Goal: Information Seeking & Learning: Learn about a topic

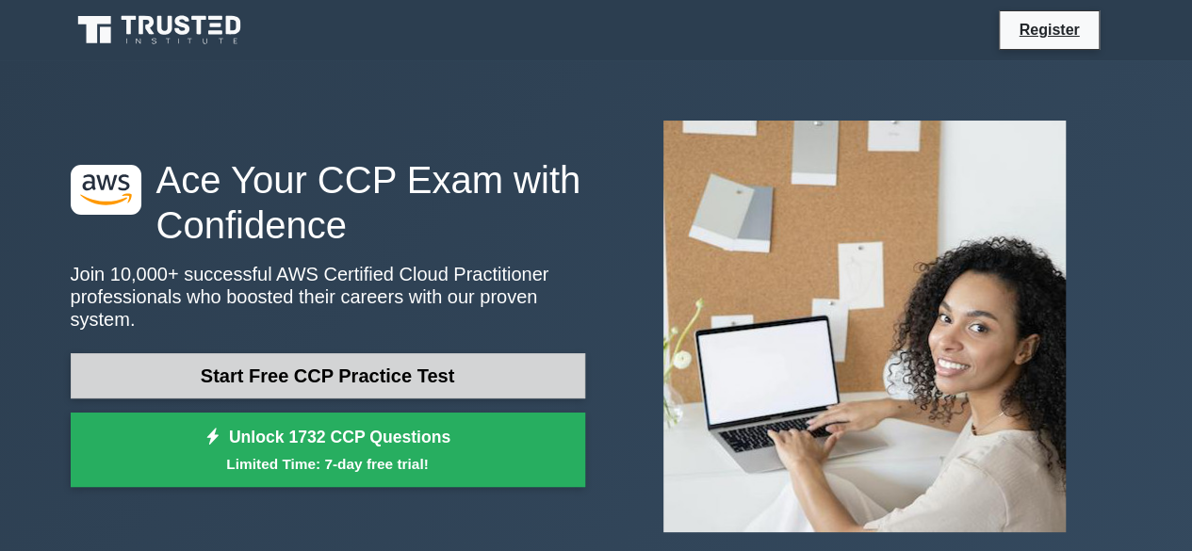
click at [310, 362] on link "Start Free CCP Practice Test" at bounding box center [328, 375] width 515 height 45
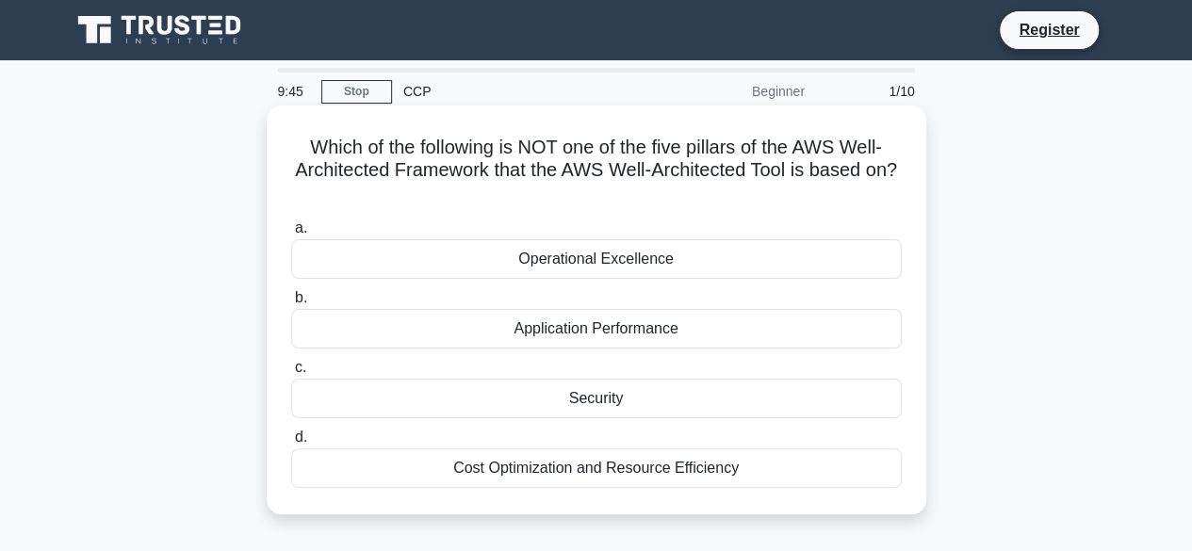
scroll to position [21, 0]
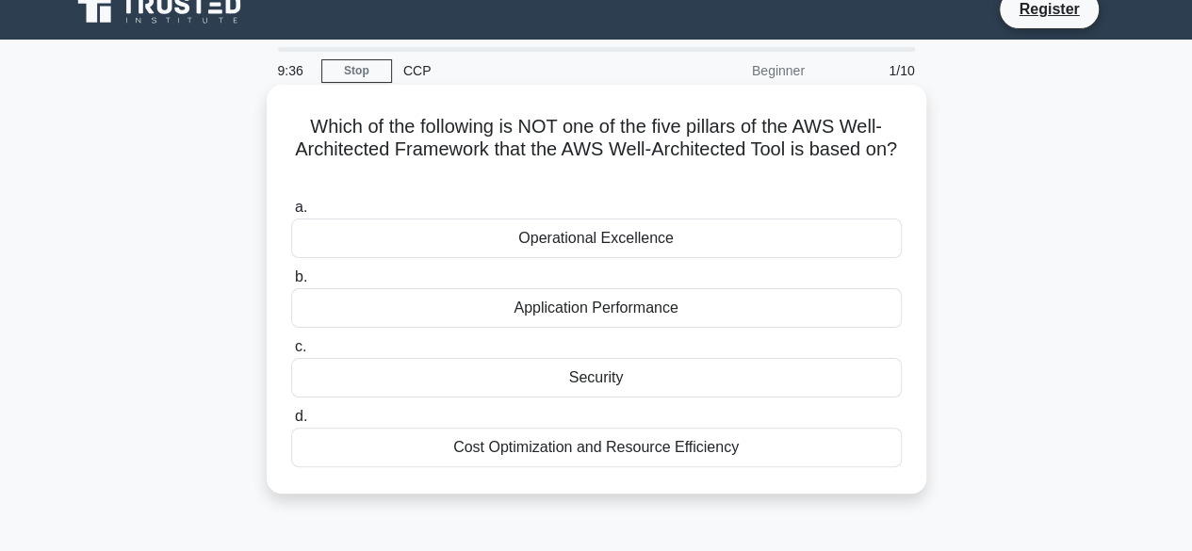
click at [576, 315] on div "Application Performance" at bounding box center [596, 308] width 611 height 40
click at [291, 284] on input "b. Application Performance" at bounding box center [291, 277] width 0 height 12
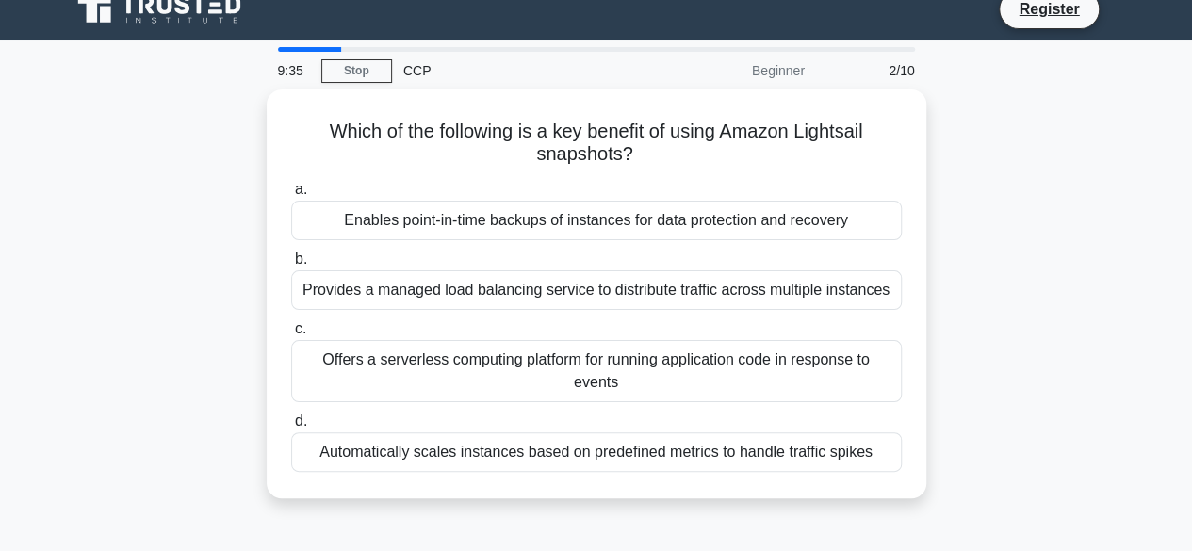
scroll to position [0, 0]
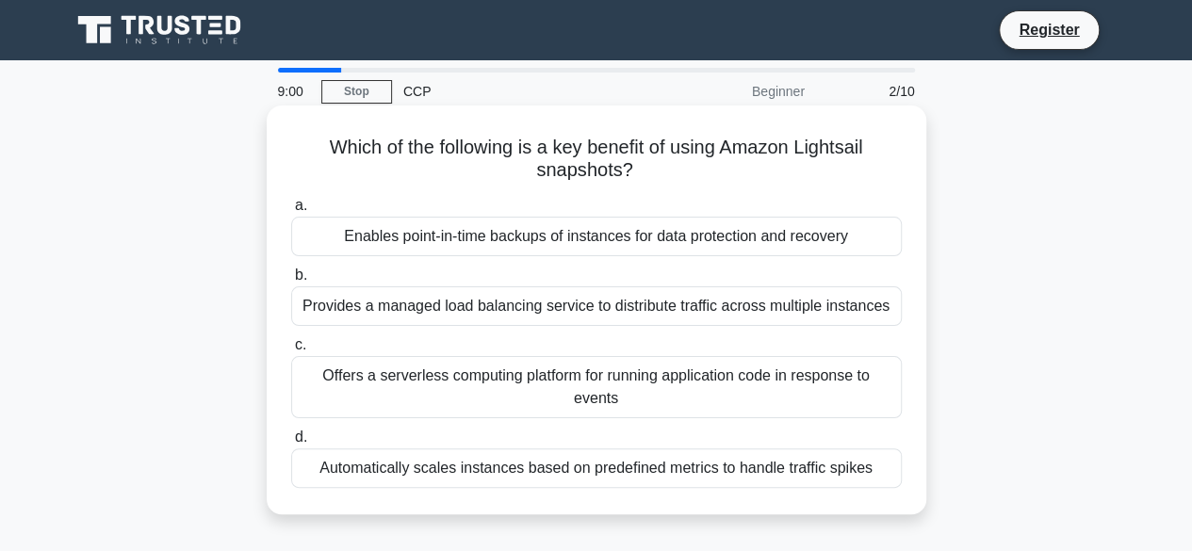
click at [609, 244] on div "Enables point-in-time backups of instances for data protection and recovery" at bounding box center [596, 237] width 611 height 40
click at [291, 212] on input "a. Enables point-in-time backups of instances for data protection and recovery" at bounding box center [291, 206] width 0 height 12
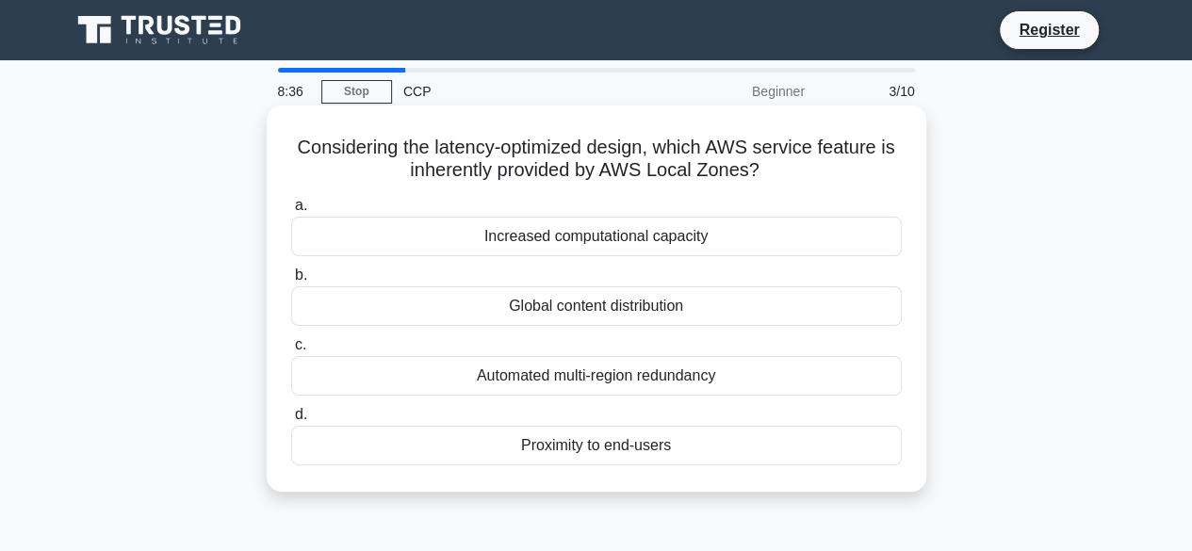
click at [568, 296] on div "Global content distribution" at bounding box center [596, 306] width 611 height 40
click at [291, 282] on input "b. Global content distribution" at bounding box center [291, 276] width 0 height 12
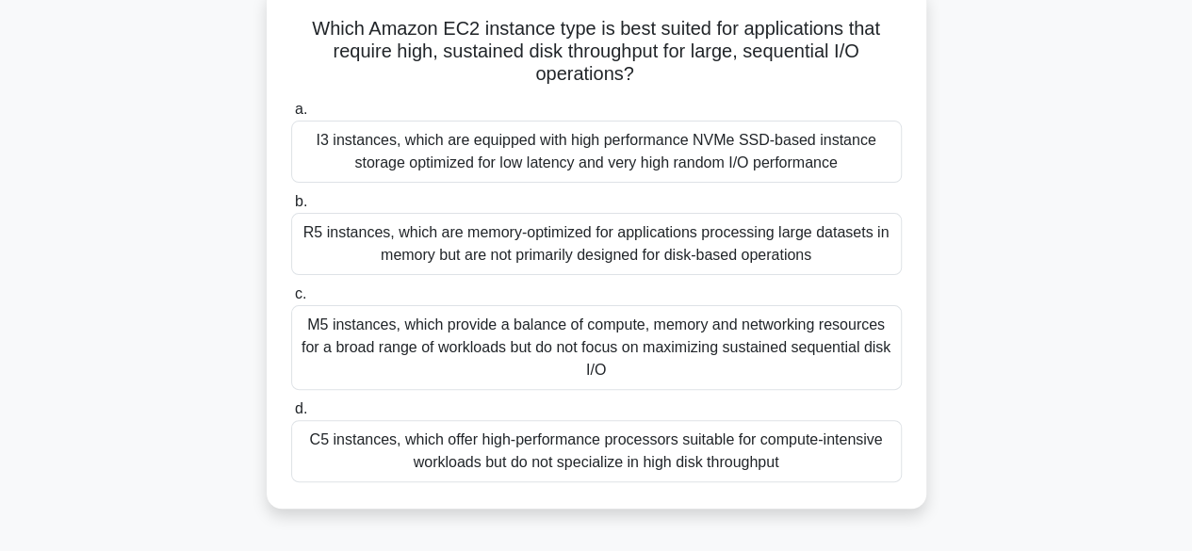
scroll to position [36, 0]
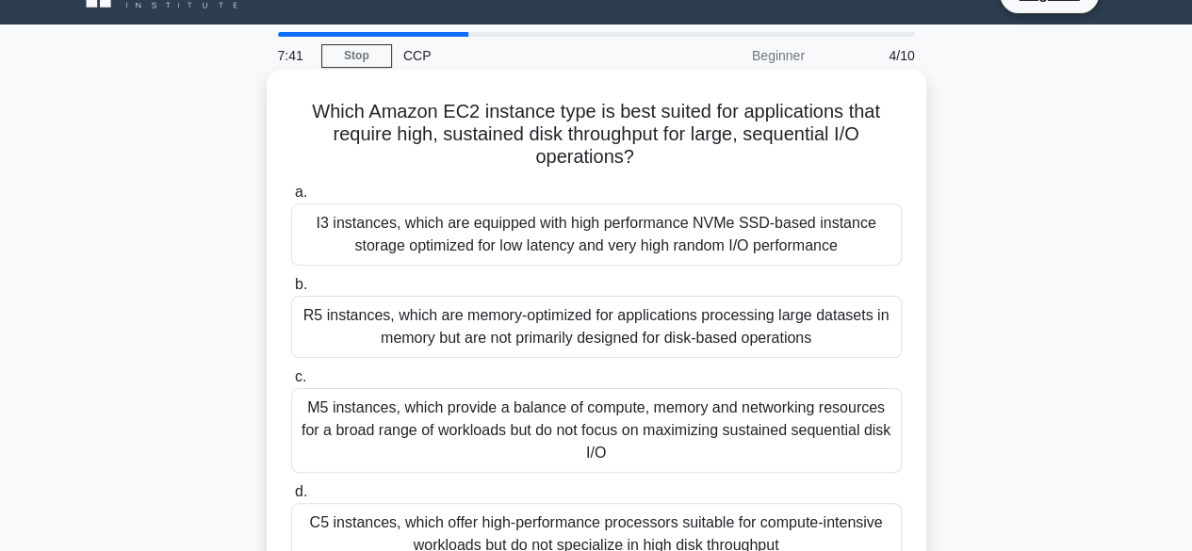
click at [571, 214] on div "I3 instances, which are equipped with high performance NVMe SSD-based instance …" at bounding box center [596, 235] width 611 height 62
click at [291, 199] on input "a. I3 instances, which are equipped with high performance NVMe SSD-based instan…" at bounding box center [291, 193] width 0 height 12
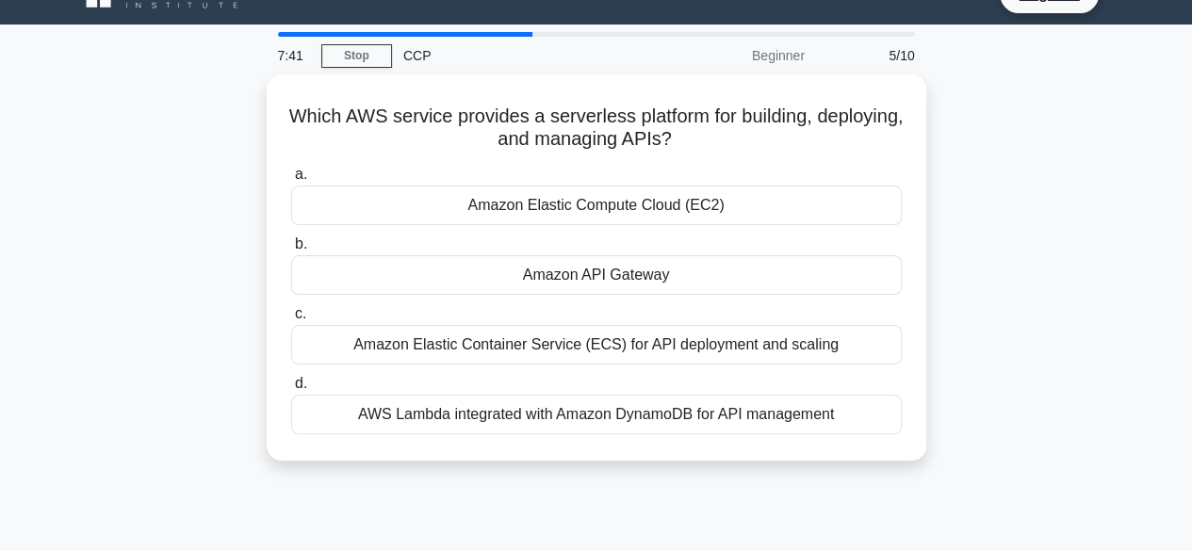
scroll to position [0, 0]
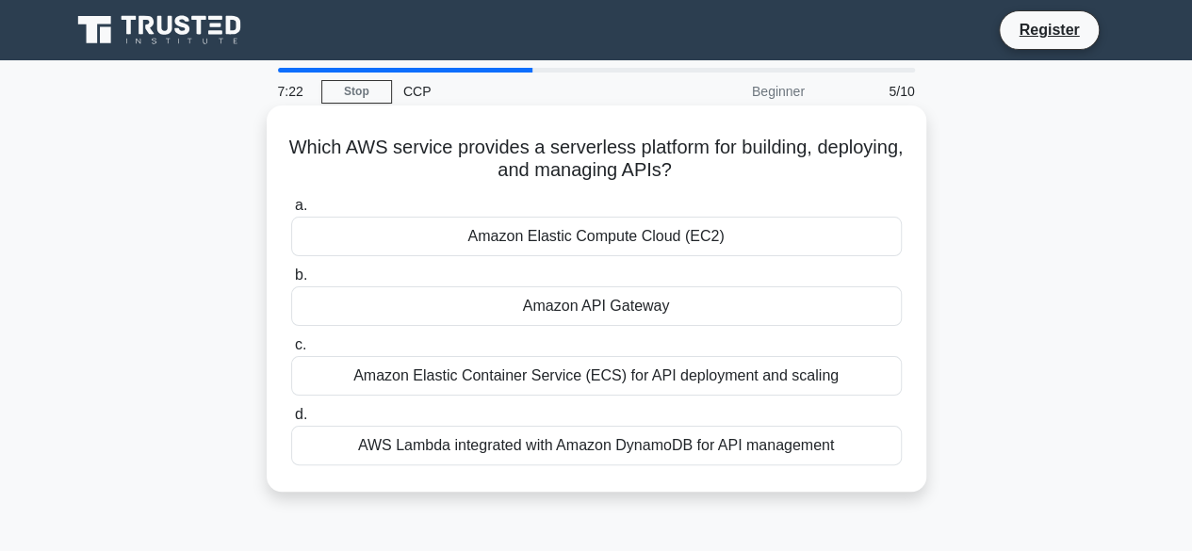
click at [546, 434] on div "AWS Lambda integrated with Amazon DynamoDB for API management" at bounding box center [596, 446] width 611 height 40
click at [291, 421] on input "d. AWS Lambda integrated with Amazon DynamoDB for API management" at bounding box center [291, 415] width 0 height 12
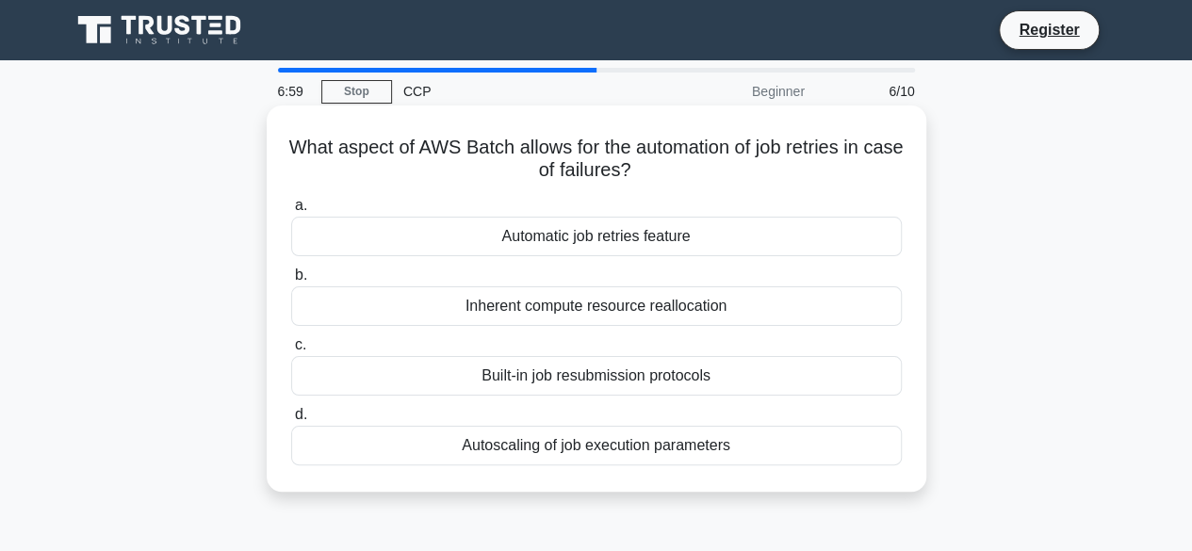
click at [506, 245] on div "Automatic job retries feature" at bounding box center [596, 237] width 611 height 40
click at [291, 212] on input "a. Automatic job retries feature" at bounding box center [291, 206] width 0 height 12
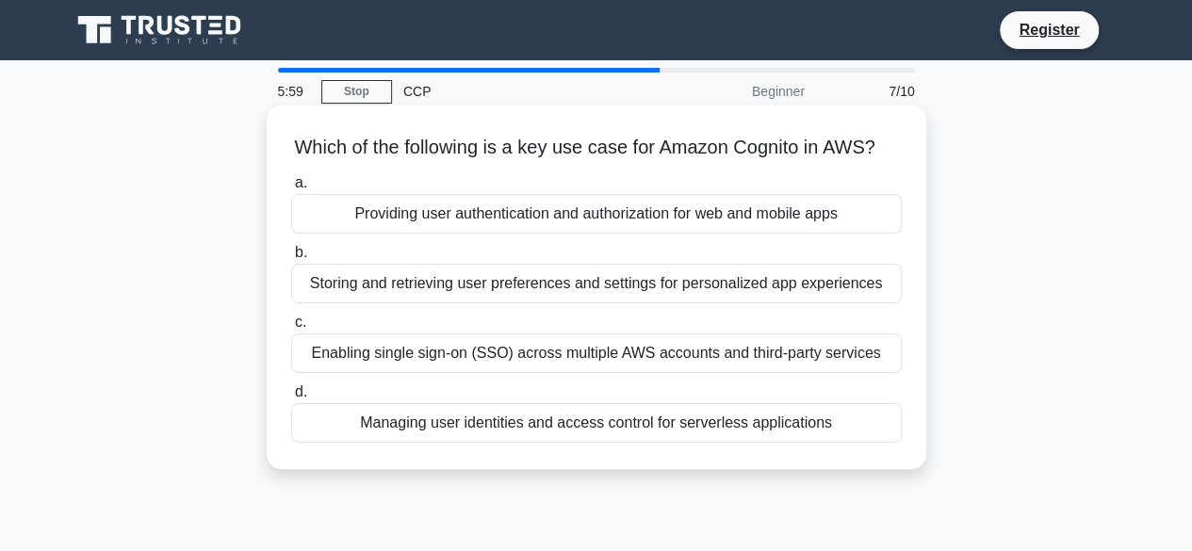
click at [613, 303] on div "Storing and retrieving user preferences and settings for personalized app exper…" at bounding box center [596, 284] width 611 height 40
click at [291, 259] on input "b. Storing and retrieving user preferences and settings for personalized app ex…" at bounding box center [291, 253] width 0 height 12
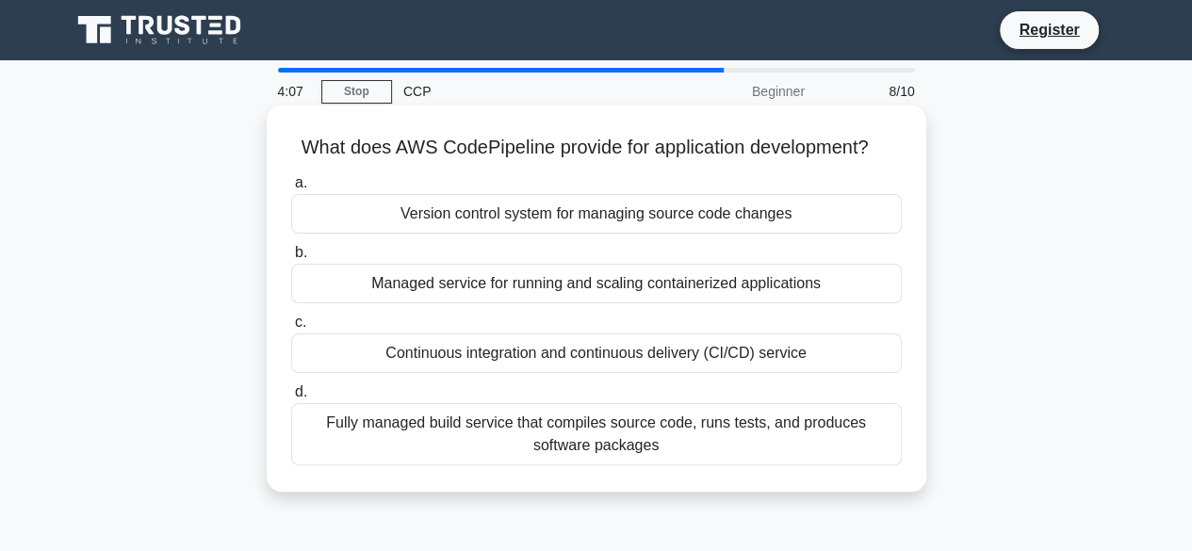
click at [548, 427] on div "Fully managed build service that compiles source code, runs tests, and produces…" at bounding box center [596, 434] width 611 height 62
click at [291, 399] on input "d. Fully managed build service that compiles source code, runs tests, and produ…" at bounding box center [291, 392] width 0 height 12
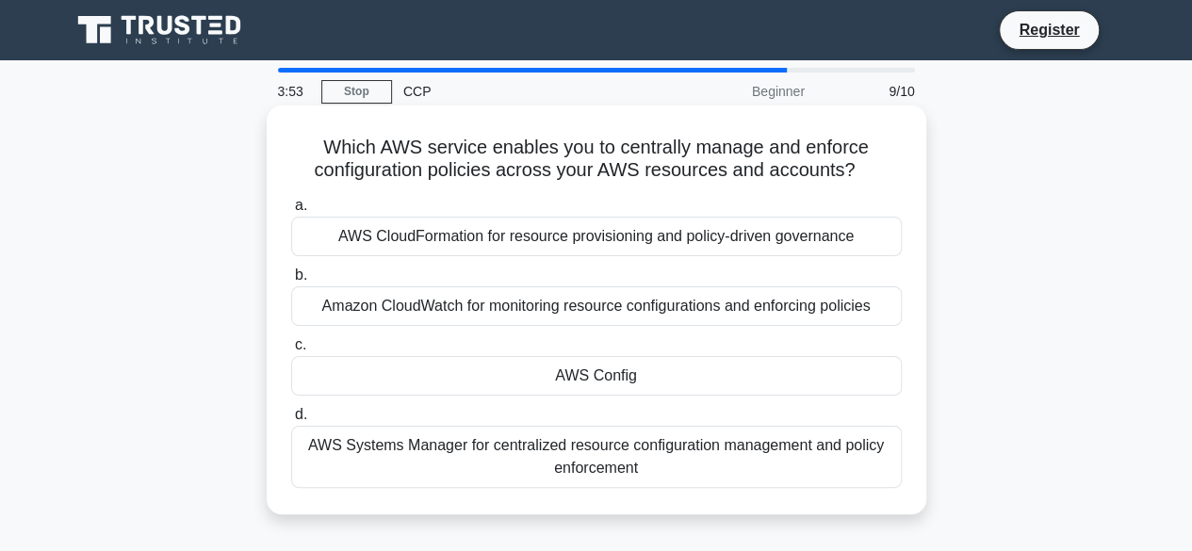
click at [584, 372] on div "AWS Config" at bounding box center [596, 376] width 611 height 40
click at [291, 352] on input "c. AWS Config" at bounding box center [291, 345] width 0 height 12
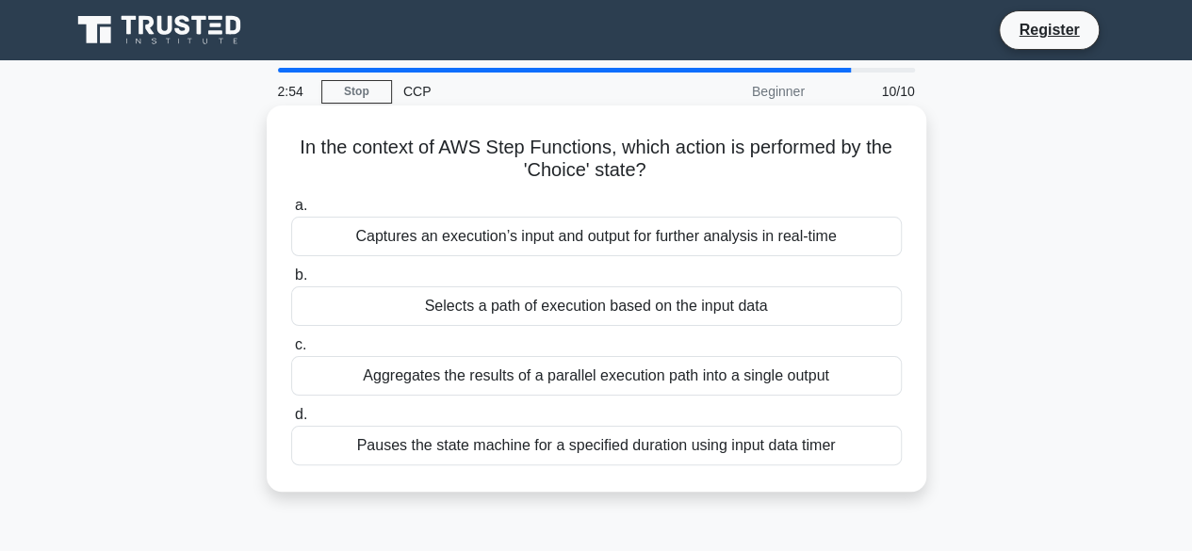
drag, startPoint x: 294, startPoint y: 145, endPoint x: 665, endPoint y: 174, distance: 372.4
click at [665, 174] on h5 "In the context of AWS Step Functions, which action is performed by the 'Choice'…" at bounding box center [596, 159] width 614 height 47
copy h5 "In the context of AWS Step Functions, which action is performed by the 'Choice'…"
click at [632, 247] on div "Captures an execution’s input and output for further analysis in real-time" at bounding box center [596, 237] width 611 height 40
click at [291, 212] on input "a. Captures an execution’s input and output for further analysis in real-time" at bounding box center [291, 206] width 0 height 12
